Goal: Task Accomplishment & Management: Use online tool/utility

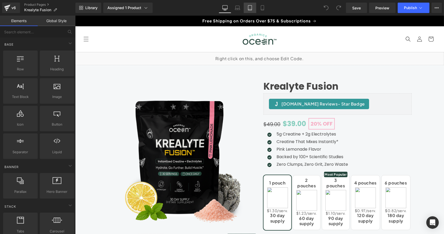
click at [246, 7] on link "Tablet" at bounding box center [250, 8] width 12 height 10
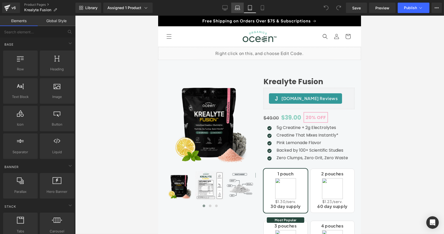
click at [243, 7] on link "Laptop" at bounding box center [237, 8] width 12 height 10
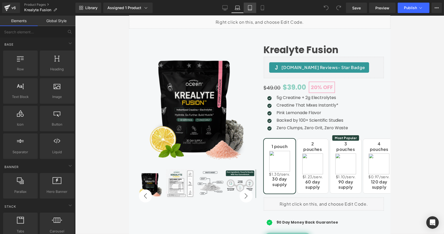
click at [252, 8] on icon at bounding box center [250, 7] width 4 height 5
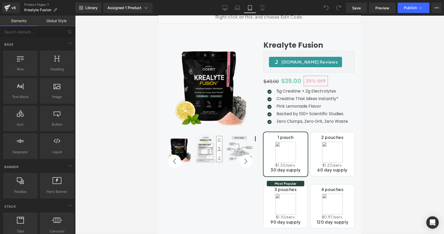
scroll to position [31, 0]
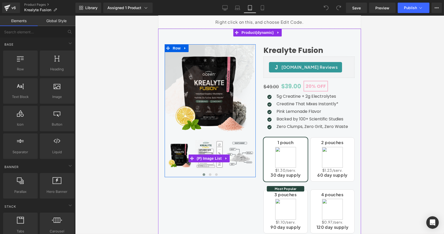
click at [239, 142] on img at bounding box center [239, 154] width 29 height 29
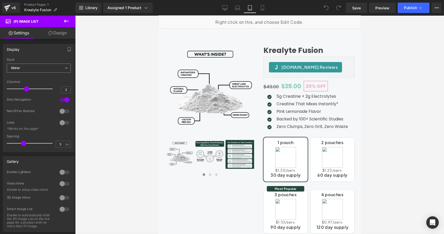
click at [48, 68] on span "Slider" at bounding box center [39, 68] width 64 height 9
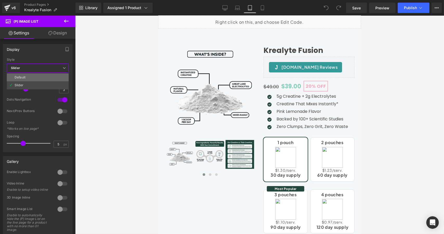
click at [48, 76] on li "Default" at bounding box center [38, 77] width 62 height 8
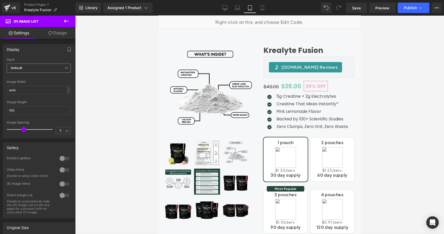
click at [49, 64] on span "Default" at bounding box center [39, 68] width 64 height 9
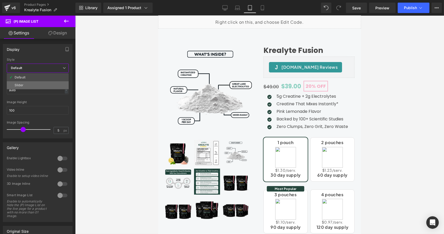
click at [44, 85] on li "Slider" at bounding box center [38, 85] width 62 height 8
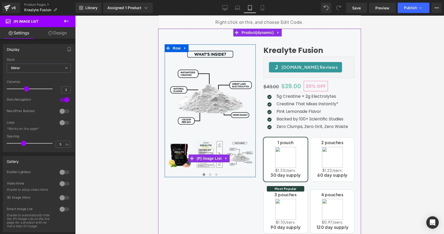
click at [228, 169] on div "‹ ›" at bounding box center [210, 158] width 91 height 38
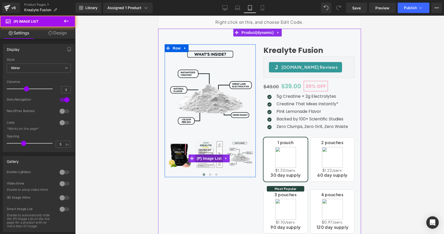
click at [209, 157] on span "(P) Image List" at bounding box center [209, 158] width 28 height 8
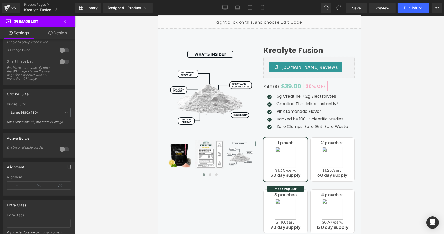
scroll to position [156, 0]
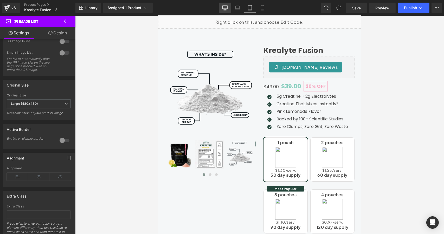
click at [220, 9] on link "Desktop" at bounding box center [225, 8] width 12 height 10
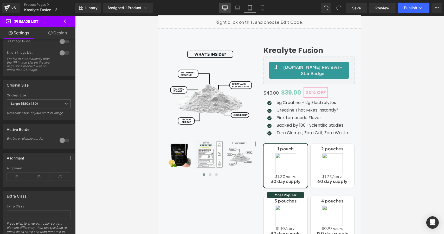
click at [223, 9] on link "Desktop" at bounding box center [225, 8] width 12 height 10
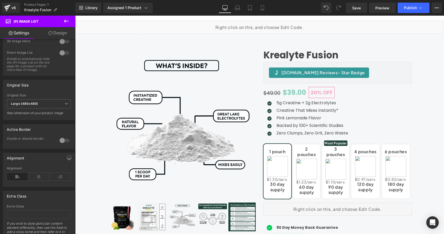
scroll to position [96, 0]
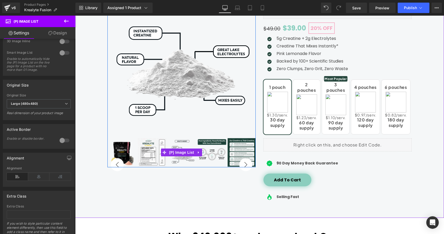
click at [206, 163] on img at bounding box center [212, 152] width 29 height 29
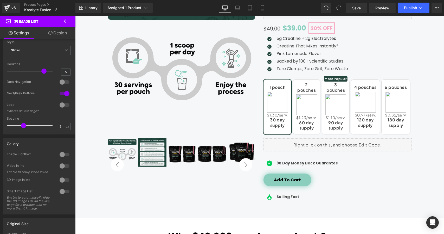
scroll to position [0, 0]
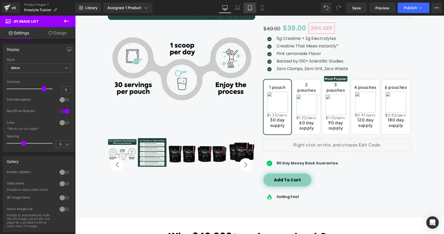
click at [251, 9] on icon at bounding box center [250, 7] width 5 height 5
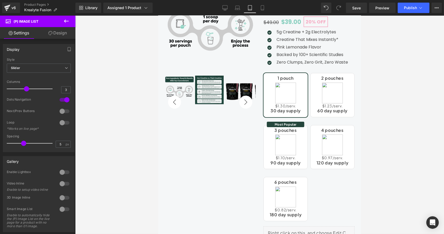
scroll to position [31, 0]
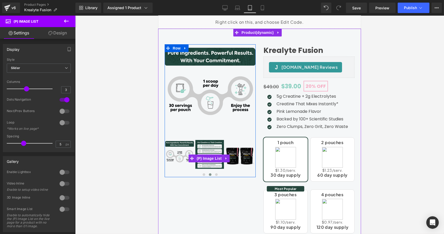
click at [235, 167] on div "‹ ›" at bounding box center [210, 158] width 91 height 38
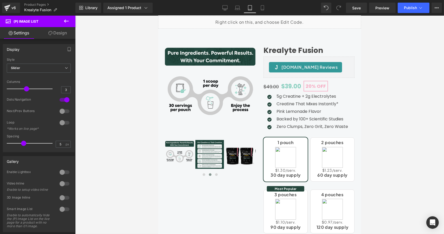
click at [65, 99] on div at bounding box center [64, 100] width 12 height 8
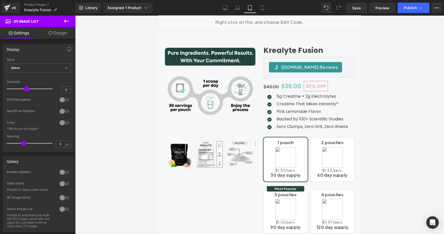
click at [65, 110] on div at bounding box center [64, 111] width 12 height 8
click at [224, 9] on icon at bounding box center [225, 7] width 5 height 4
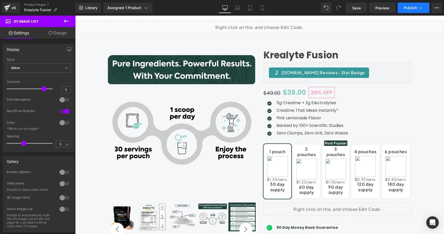
scroll to position [96, 0]
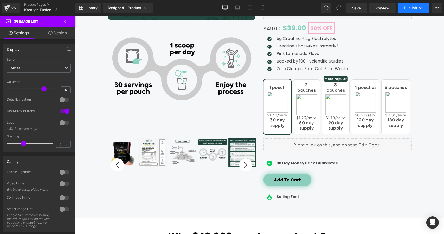
click at [412, 8] on span "Publish" at bounding box center [410, 8] width 13 height 4
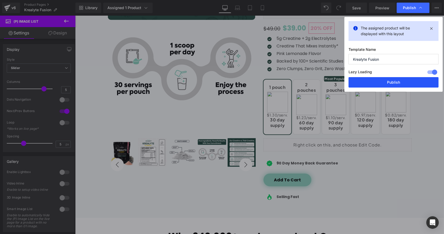
click at [391, 84] on button "Publish" at bounding box center [394, 82] width 90 height 10
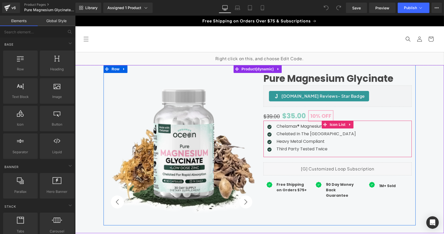
scroll to position [104, 0]
